Goal: Communication & Community: Connect with others

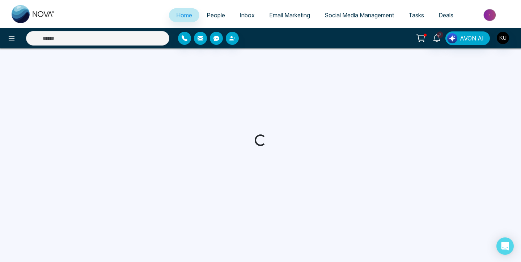
select select "*"
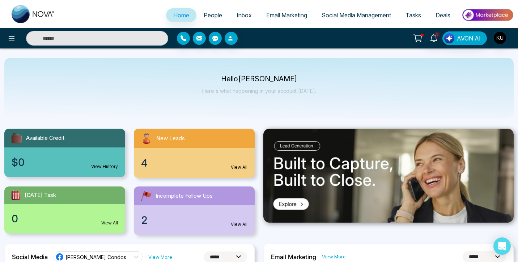
click at [211, 15] on span "People" at bounding box center [213, 15] width 18 height 7
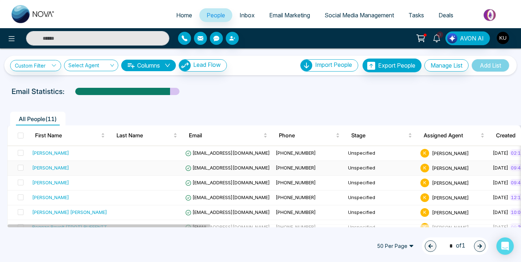
click at [234, 169] on span "[EMAIL_ADDRESS][DOMAIN_NAME]" at bounding box center [227, 168] width 85 height 6
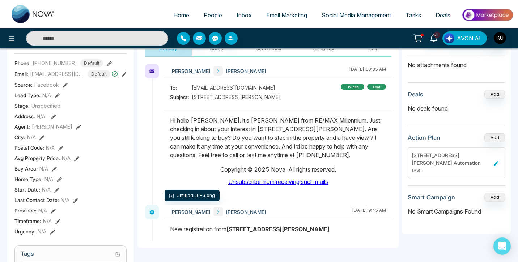
scroll to position [108, 0]
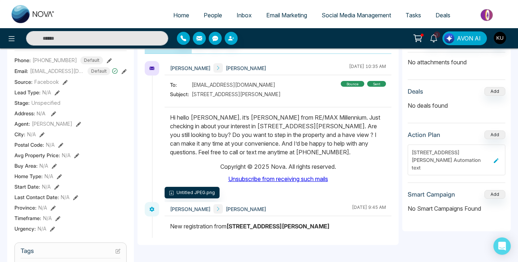
click at [170, 116] on p "Hi hello [PERSON_NAME]. it’s [PERSON_NAME] from RE/MAX Millennium. Just checkin…" at bounding box center [278, 134] width 216 height 43
drag, startPoint x: 170, startPoint y: 116, endPoint x: 293, endPoint y: 154, distance: 128.9
click at [212, 14] on span "People" at bounding box center [213, 15] width 18 height 7
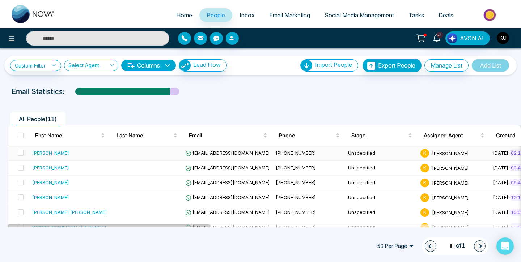
click at [215, 155] on span "[EMAIL_ADDRESS][DOMAIN_NAME]" at bounding box center [227, 153] width 85 height 6
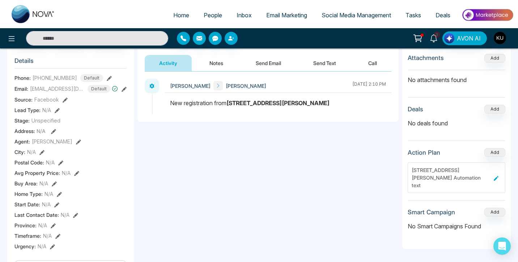
scroll to position [93, 0]
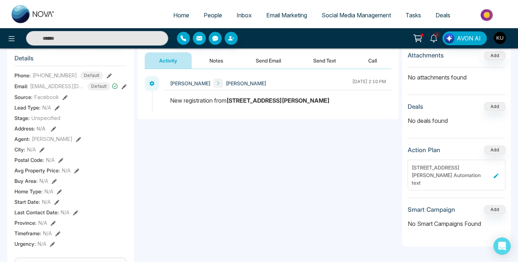
click at [267, 60] on button "Send Email" at bounding box center [268, 60] width 54 height 16
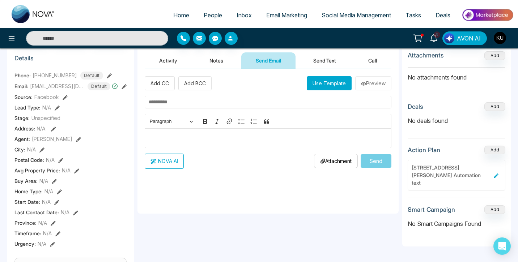
click at [178, 135] on p "Editor editing area: main" at bounding box center [268, 138] width 239 height 9
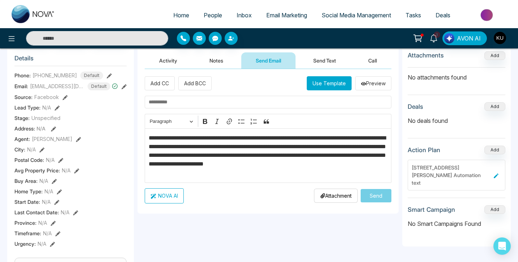
click at [516, 74] on div "Timeline Tasks and Appointments D [PERSON_NAME] Added on [DATE] 2:10 PM Last Co…" at bounding box center [259, 241] width 518 height 570
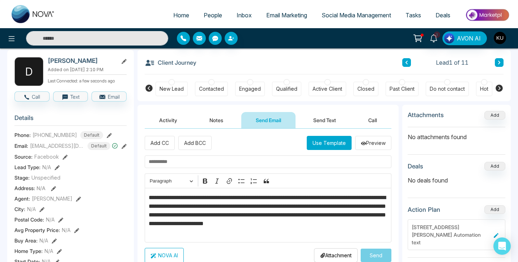
scroll to position [32, 0]
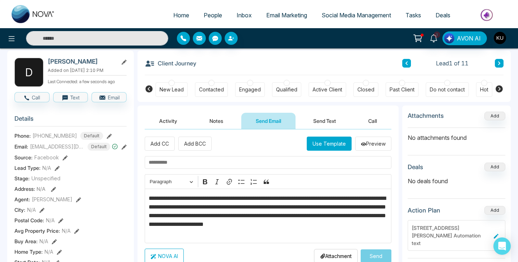
click at [212, 198] on p "**********" at bounding box center [268, 215] width 239 height 43
click at [238, 225] on p "**********" at bounding box center [268, 215] width 239 height 43
click at [185, 163] on input "text" at bounding box center [268, 162] width 247 height 13
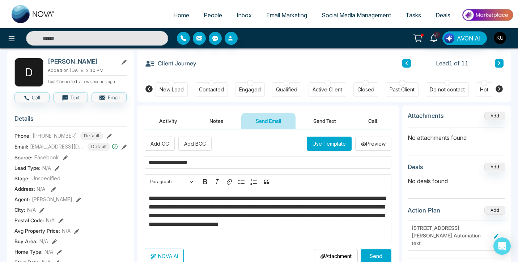
type input "**********"
click at [334, 253] on p "Attachment" at bounding box center [335, 257] width 31 height 8
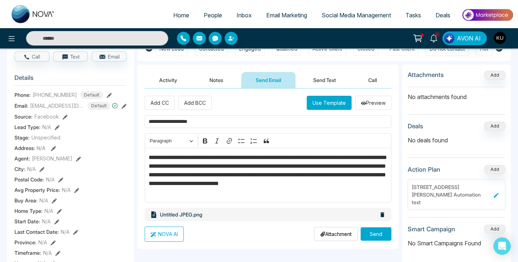
scroll to position [82, 0]
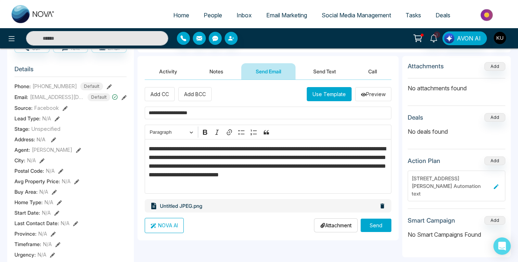
click at [376, 228] on button "Send" at bounding box center [376, 225] width 31 height 13
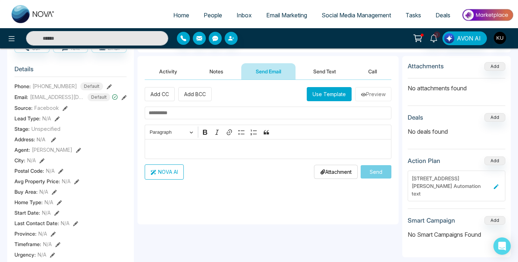
click at [207, 17] on span "People" at bounding box center [213, 15] width 18 height 7
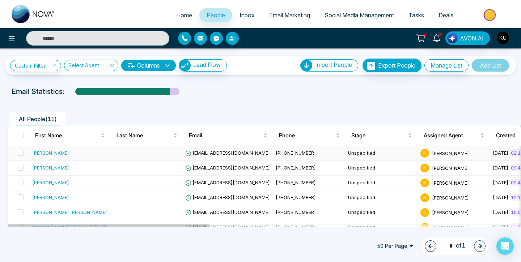
click at [227, 155] on span "[EMAIL_ADDRESS][DOMAIN_NAME]" at bounding box center [227, 153] width 85 height 6
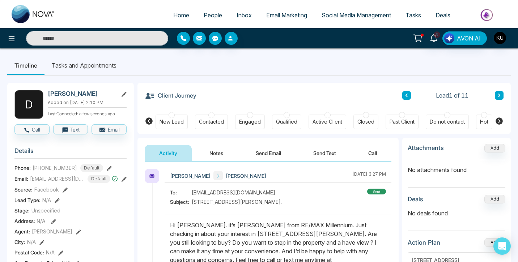
click at [181, 16] on span "Home" at bounding box center [181, 15] width 16 height 7
select select "*"
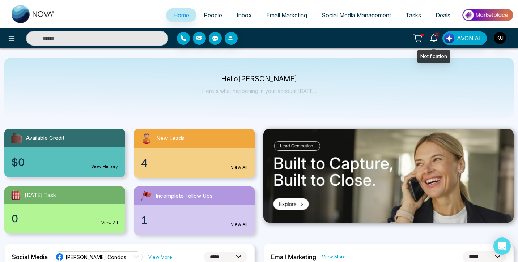
click at [434, 38] on icon at bounding box center [434, 38] width 8 height 8
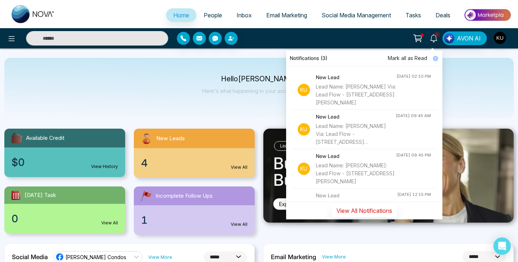
click at [365, 215] on button "View All Notifications" at bounding box center [364, 211] width 65 height 14
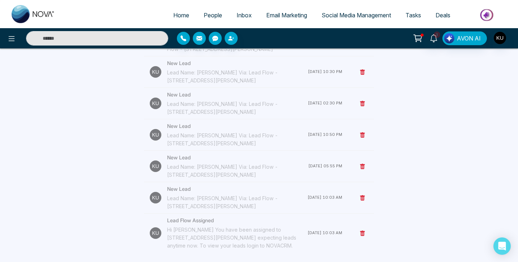
scroll to position [242, 0]
select select "*"
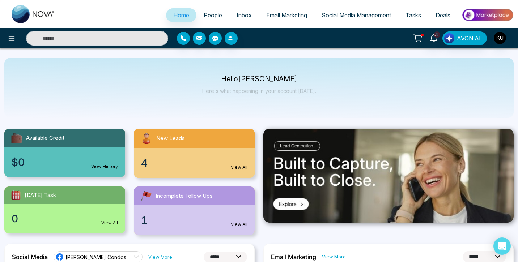
click at [174, 140] on span "New Leads" at bounding box center [170, 139] width 29 height 8
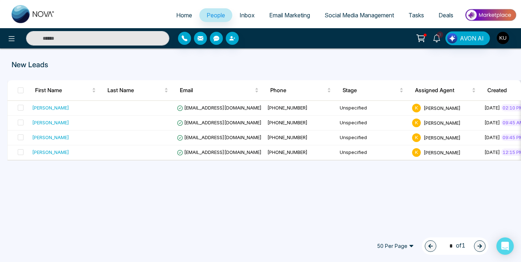
click at [256, 55] on div "New Leads First Name Last Name Email Phone Stage Assigned Agent Created Tags So…" at bounding box center [260, 137] width 521 height 179
click at [180, 17] on span "Home" at bounding box center [184, 15] width 16 height 7
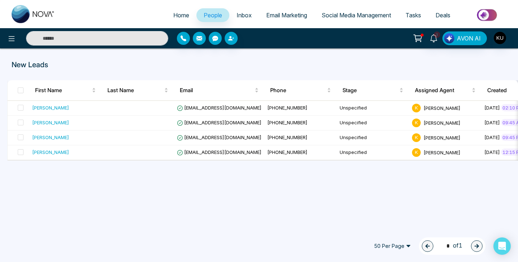
select select "*"
